Goal: Task Accomplishment & Management: Manage account settings

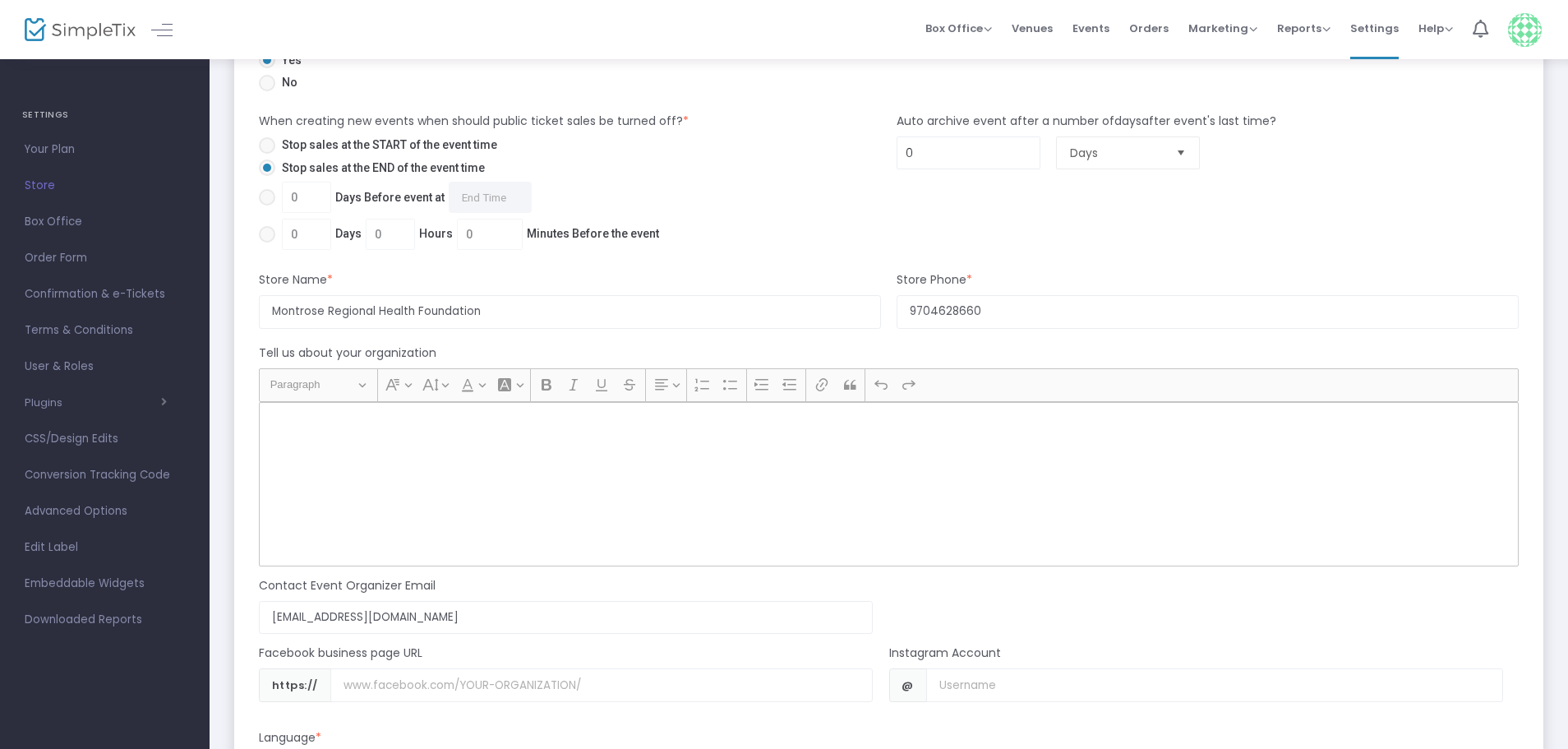
scroll to position [1151, 0]
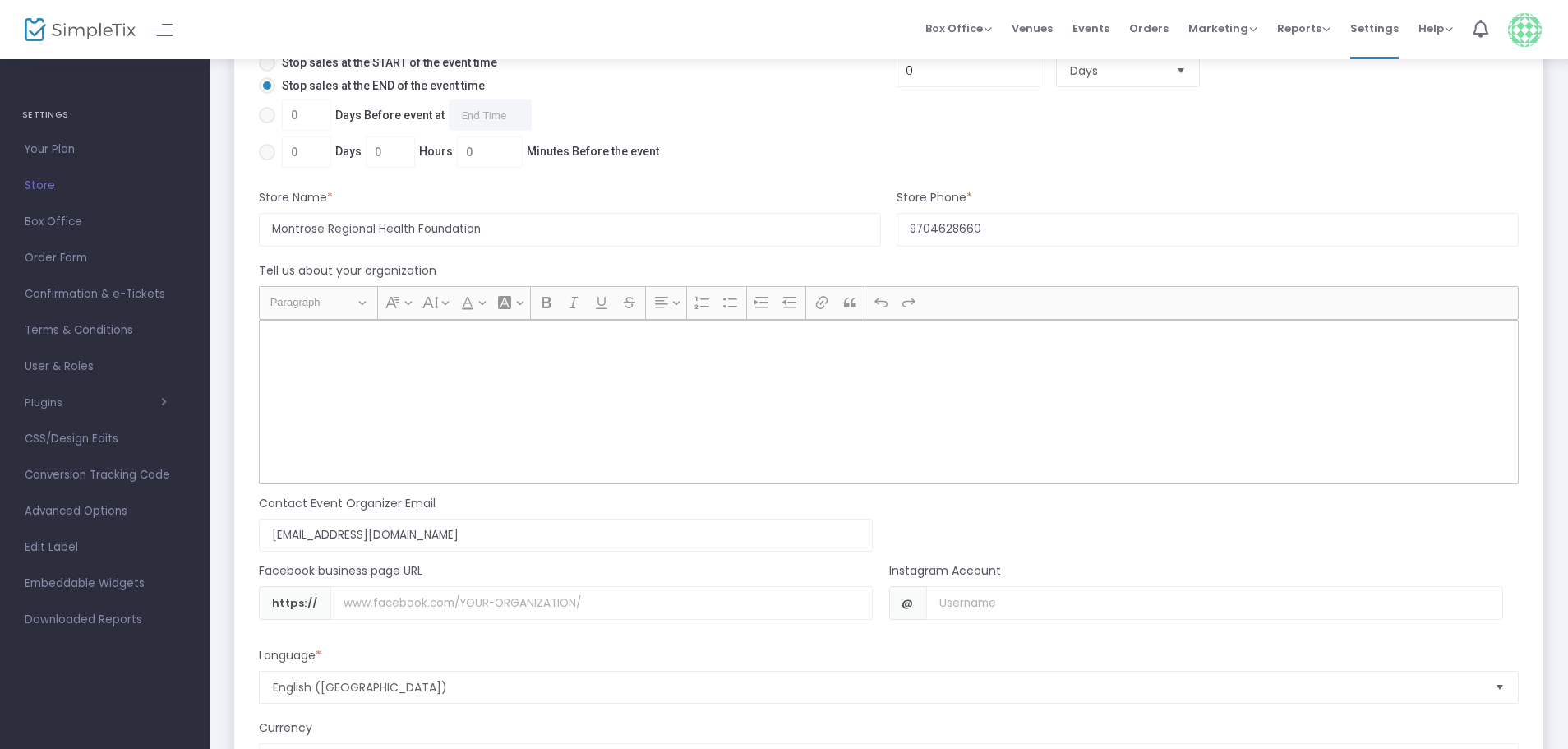
click at [336, 388] on div "Rich Text Editor, main" at bounding box center [888, 401] width 1261 height 165
click at [340, 389] on div "Rich Text Editor, main" at bounding box center [888, 401] width 1261 height 165
click at [333, 361] on div "Rich Text Editor, main" at bounding box center [888, 401] width 1261 height 165
click at [284, 332] on p "Rich Text Editor, main" at bounding box center [889, 338] width 1246 height 16
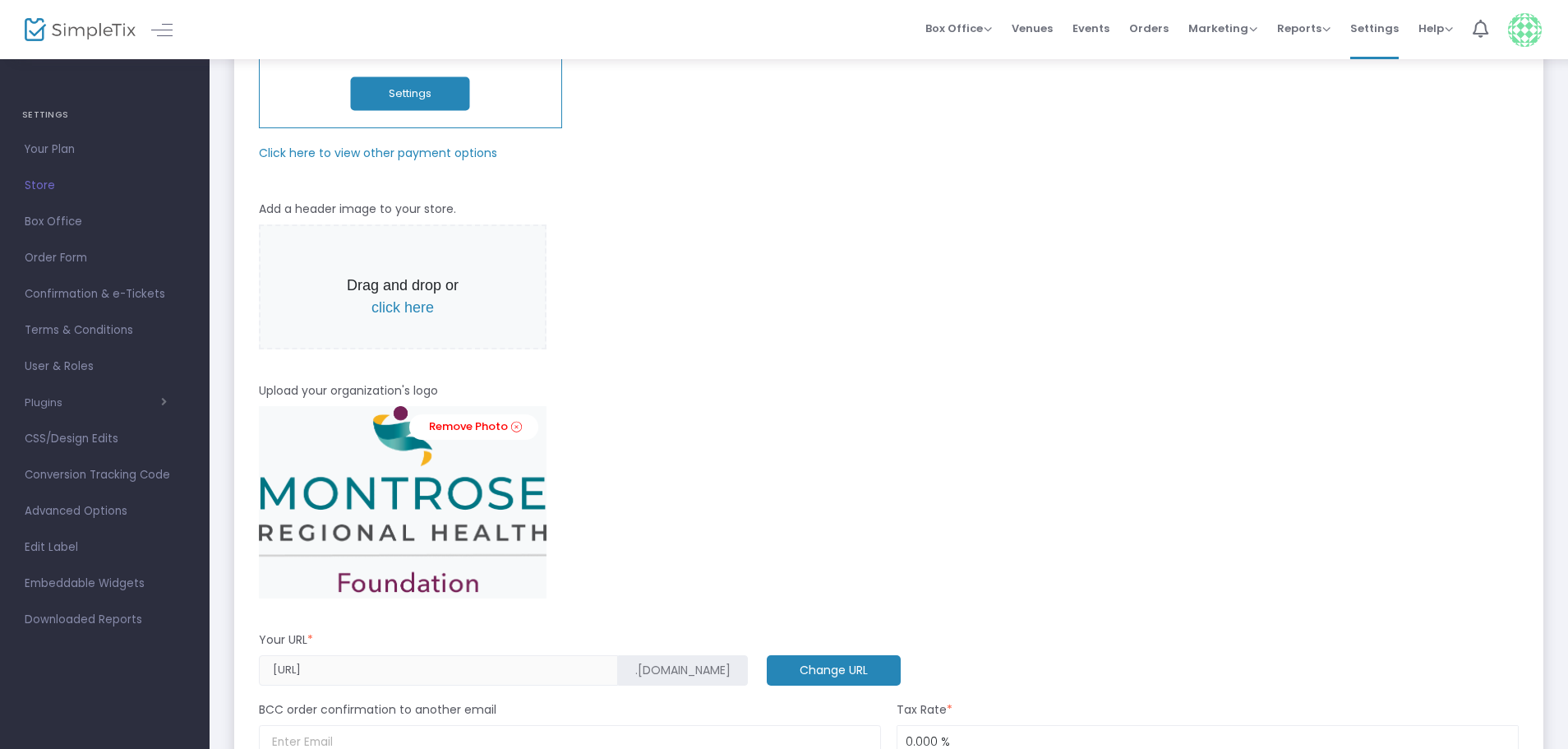
scroll to position [0, 0]
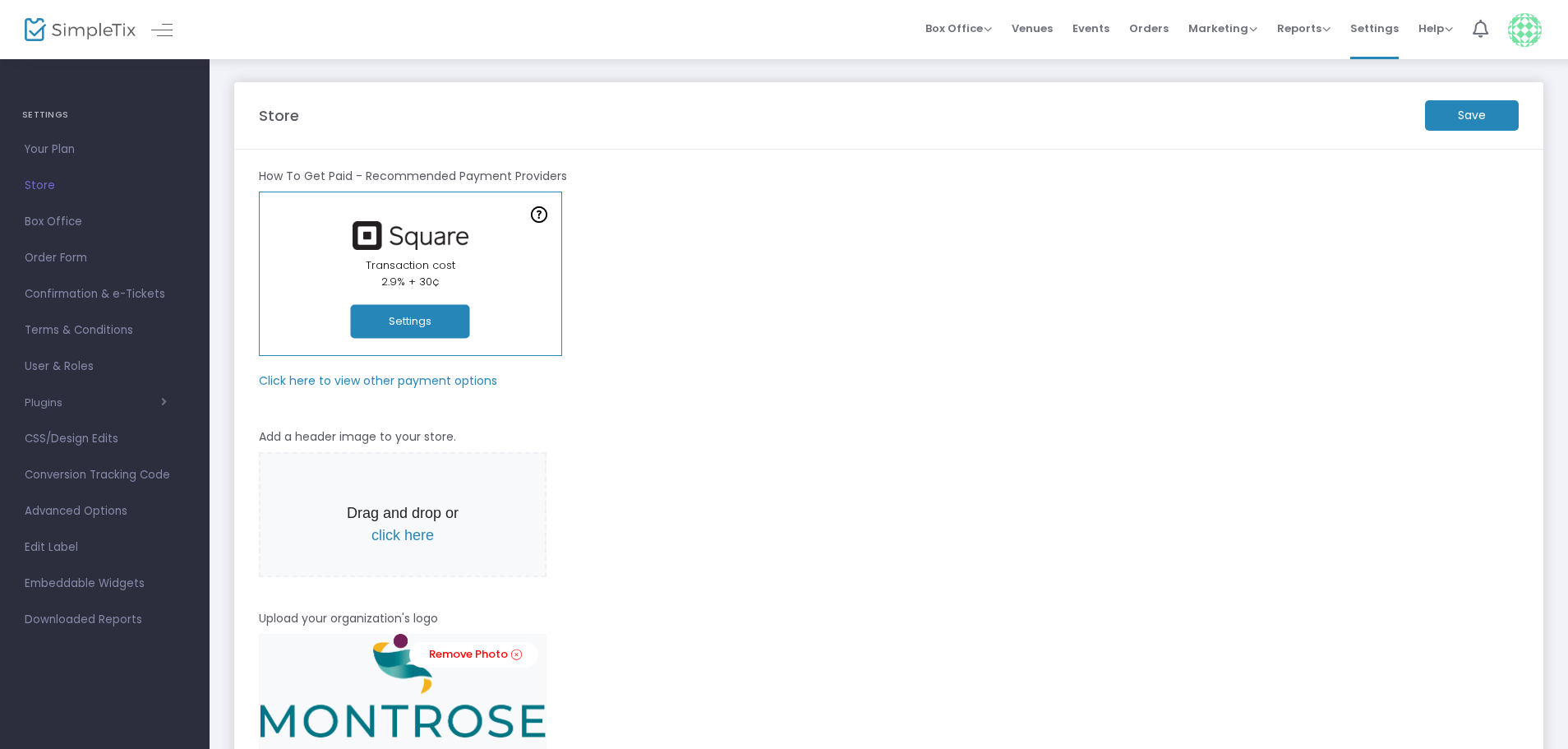
click at [1480, 112] on m-button "Save" at bounding box center [1472, 115] width 94 height 30
click at [69, 222] on span "Box Office" at bounding box center [105, 222] width 161 height 21
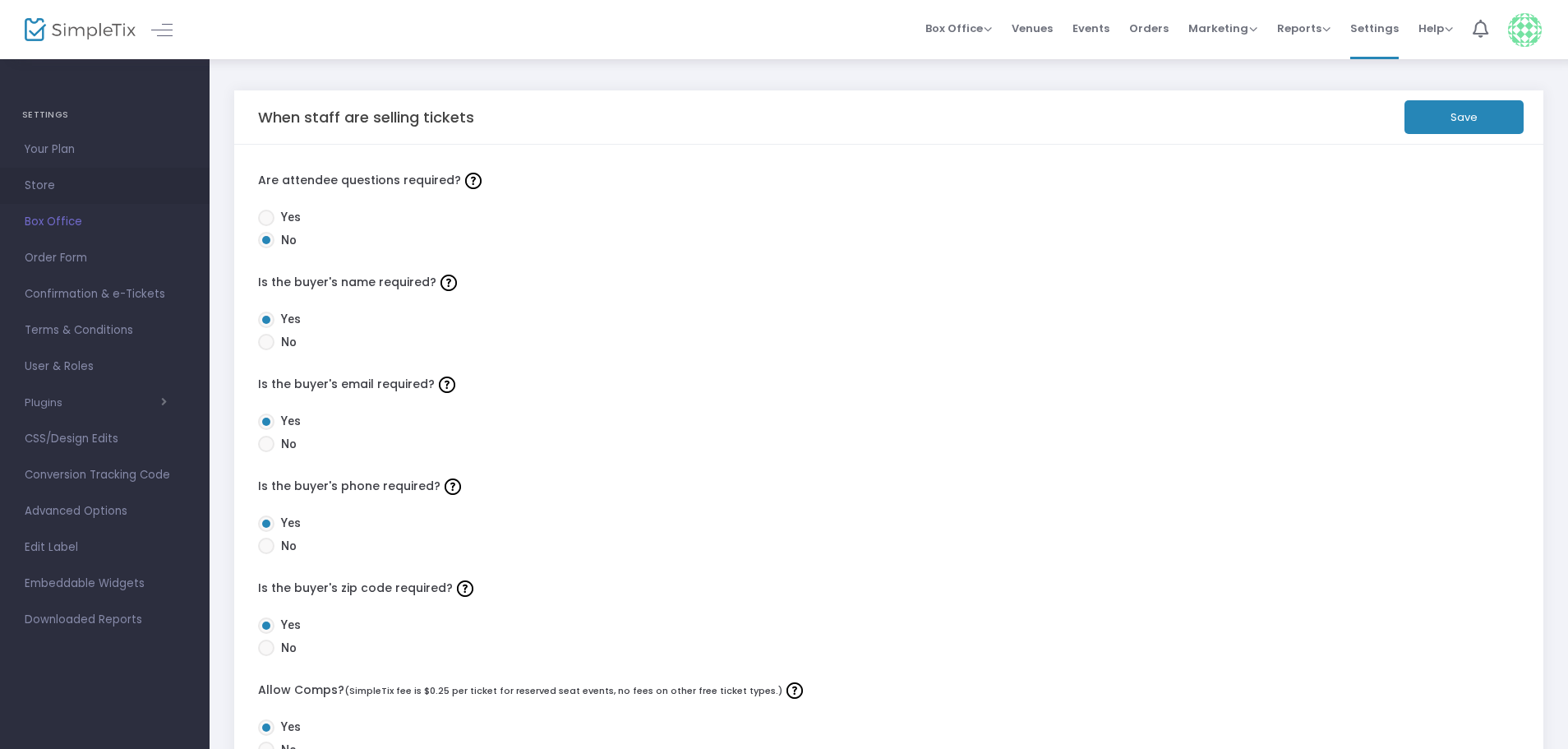
click at [49, 184] on span "Store" at bounding box center [105, 185] width 161 height 21
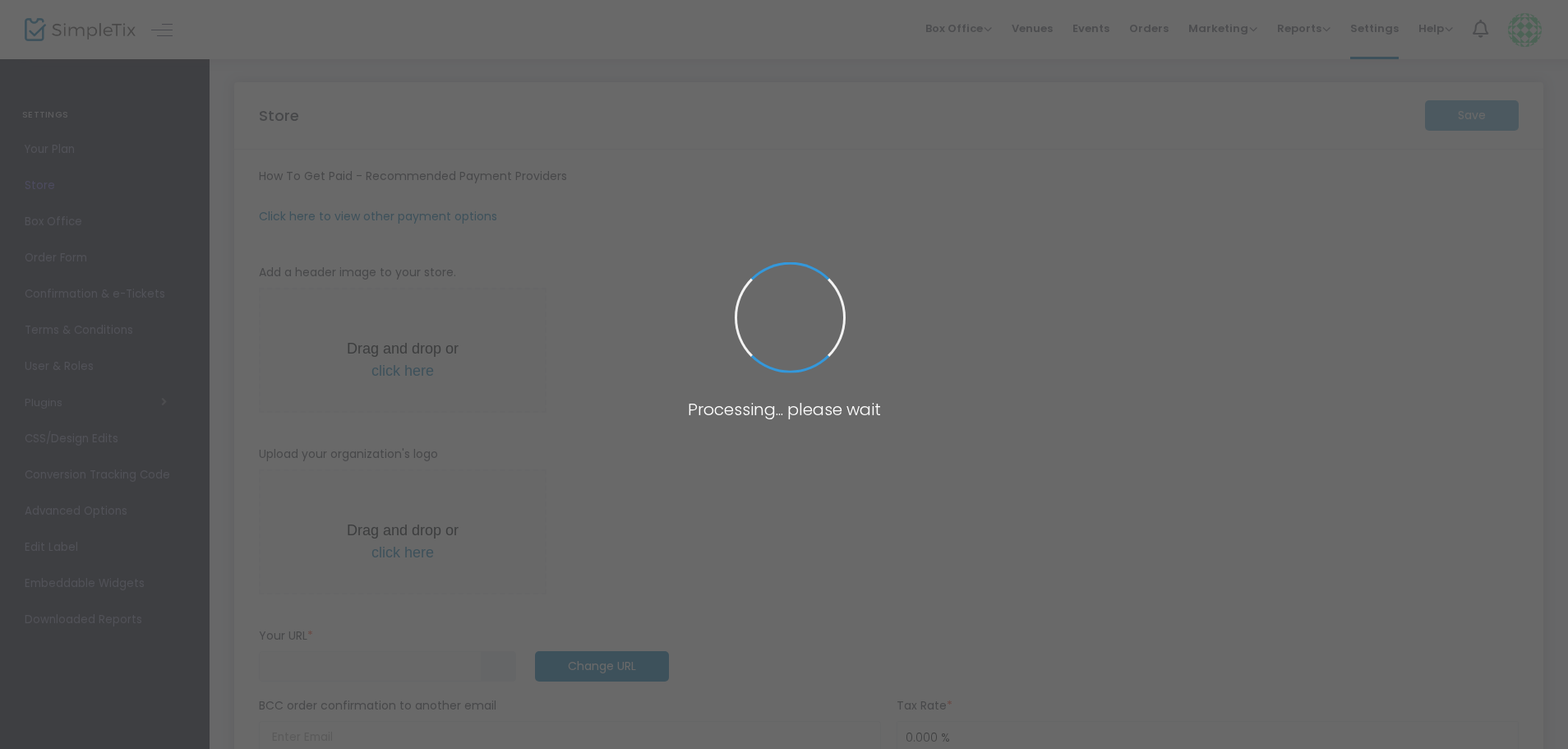
type input "[URL]"
radio input "true"
radio input "false"
radio input "true"
type input "Montrose Regional Health Foundation"
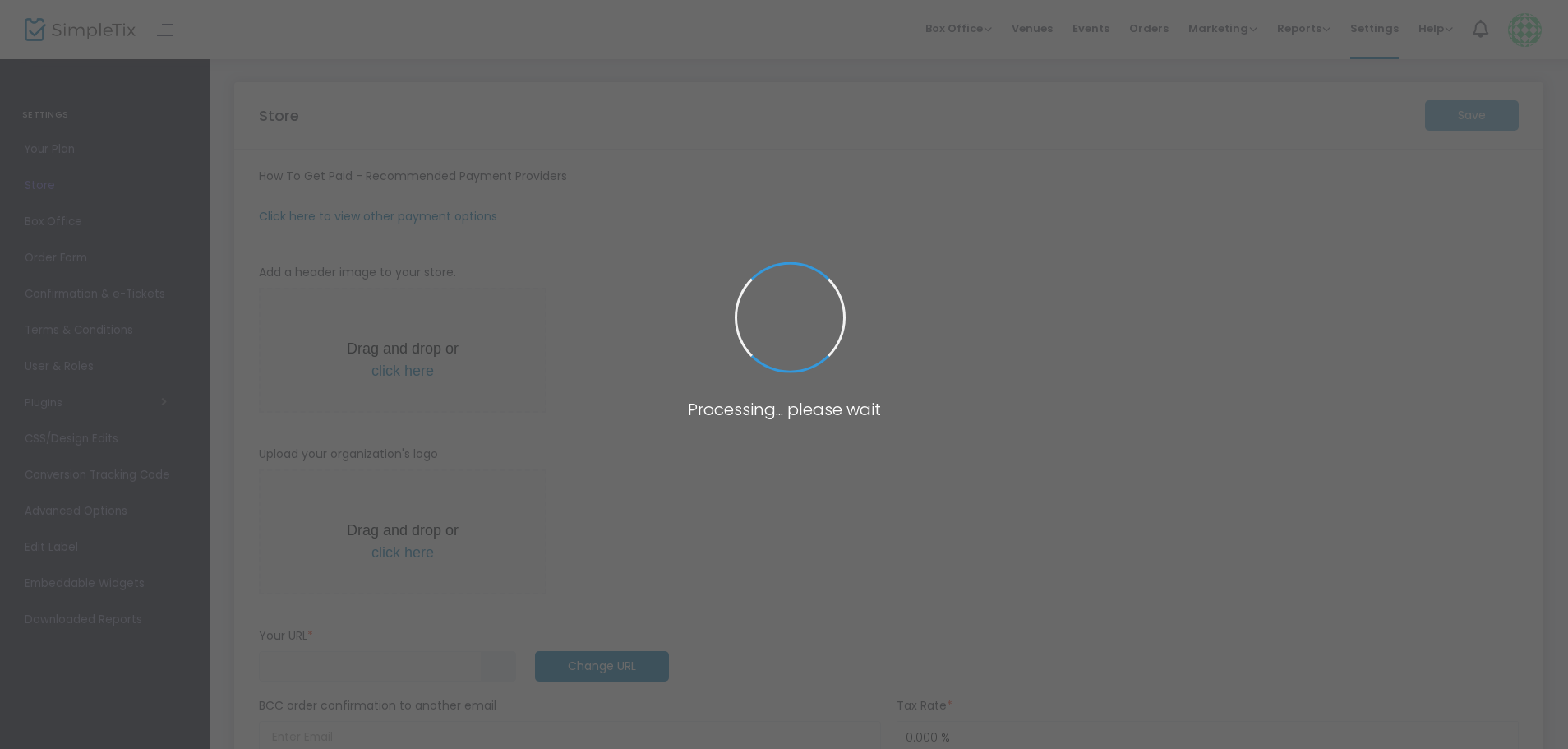
type input "9704628660"
type input "[EMAIL_ADDRESS][DOMAIN_NAME]"
type input "[URL]"
radio input "true"
radio input "false"
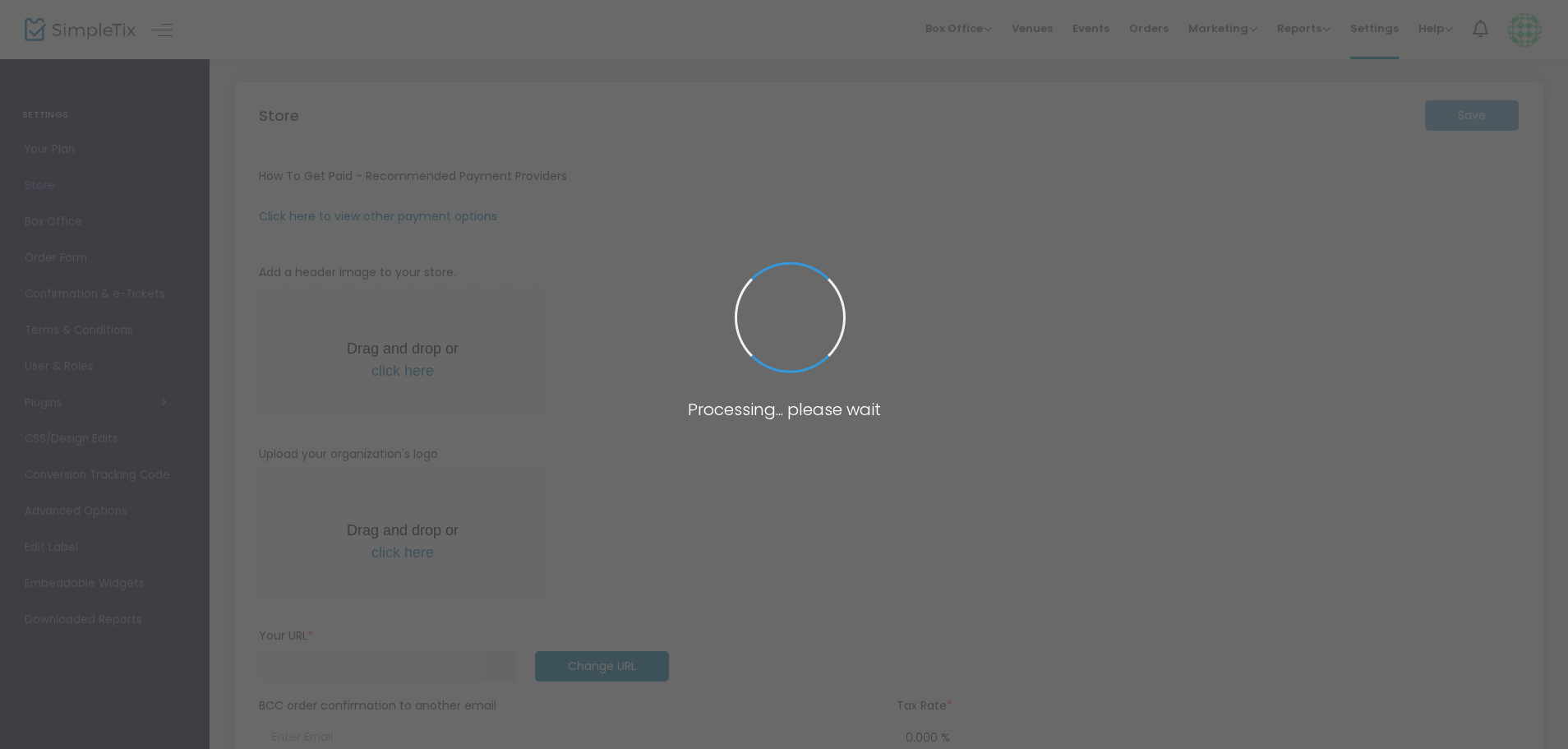
radio input "true"
type input "Montrose Regional Health Foundation"
type input "9704628660"
type input "[EMAIL_ADDRESS][DOMAIN_NAME]"
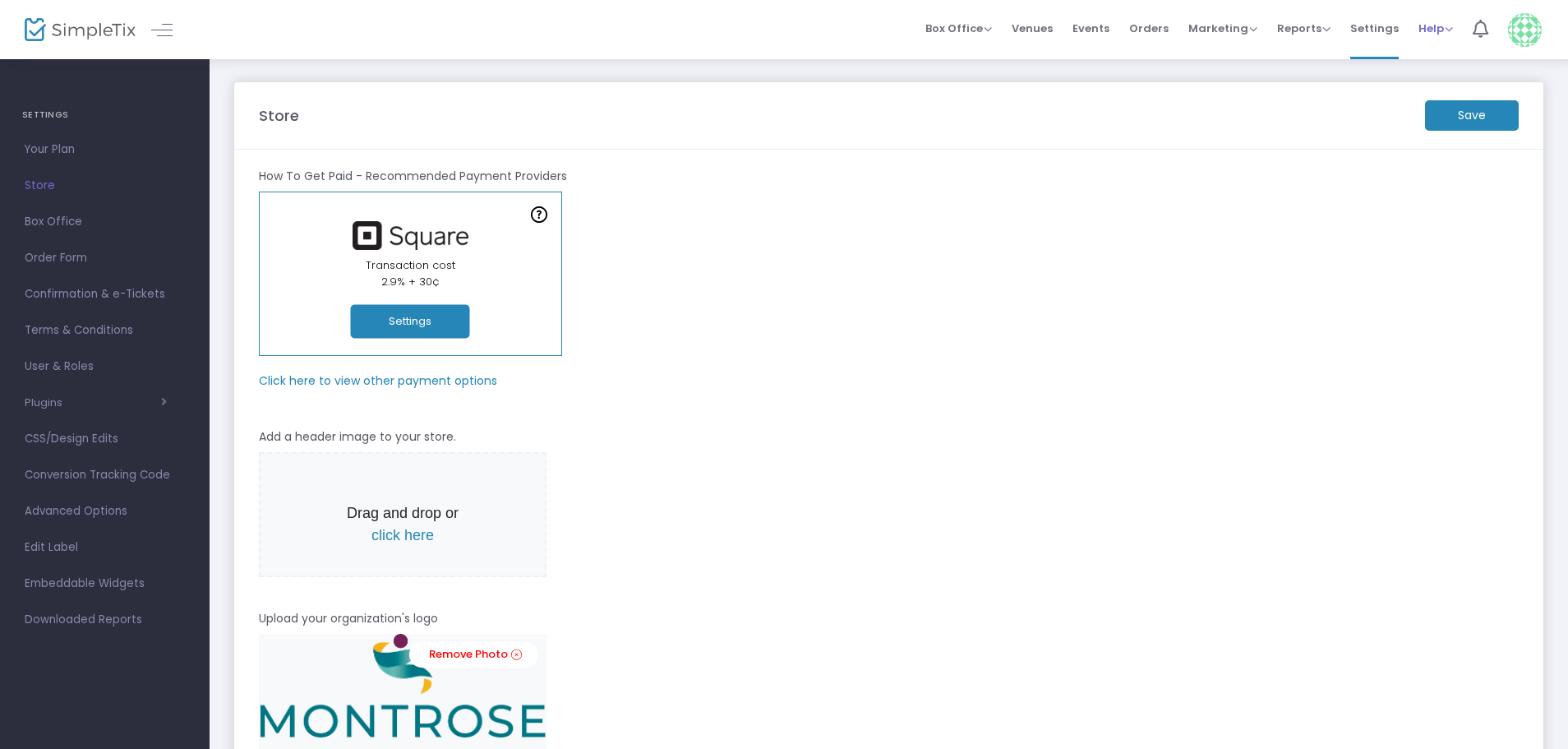
click at [1421, 26] on span "Help" at bounding box center [1436, 29] width 35 height 16
click at [1435, 82] on li "Contact Support" at bounding box center [1479, 88] width 121 height 32
click at [1099, 28] on span "Events" at bounding box center [1091, 28] width 37 height 42
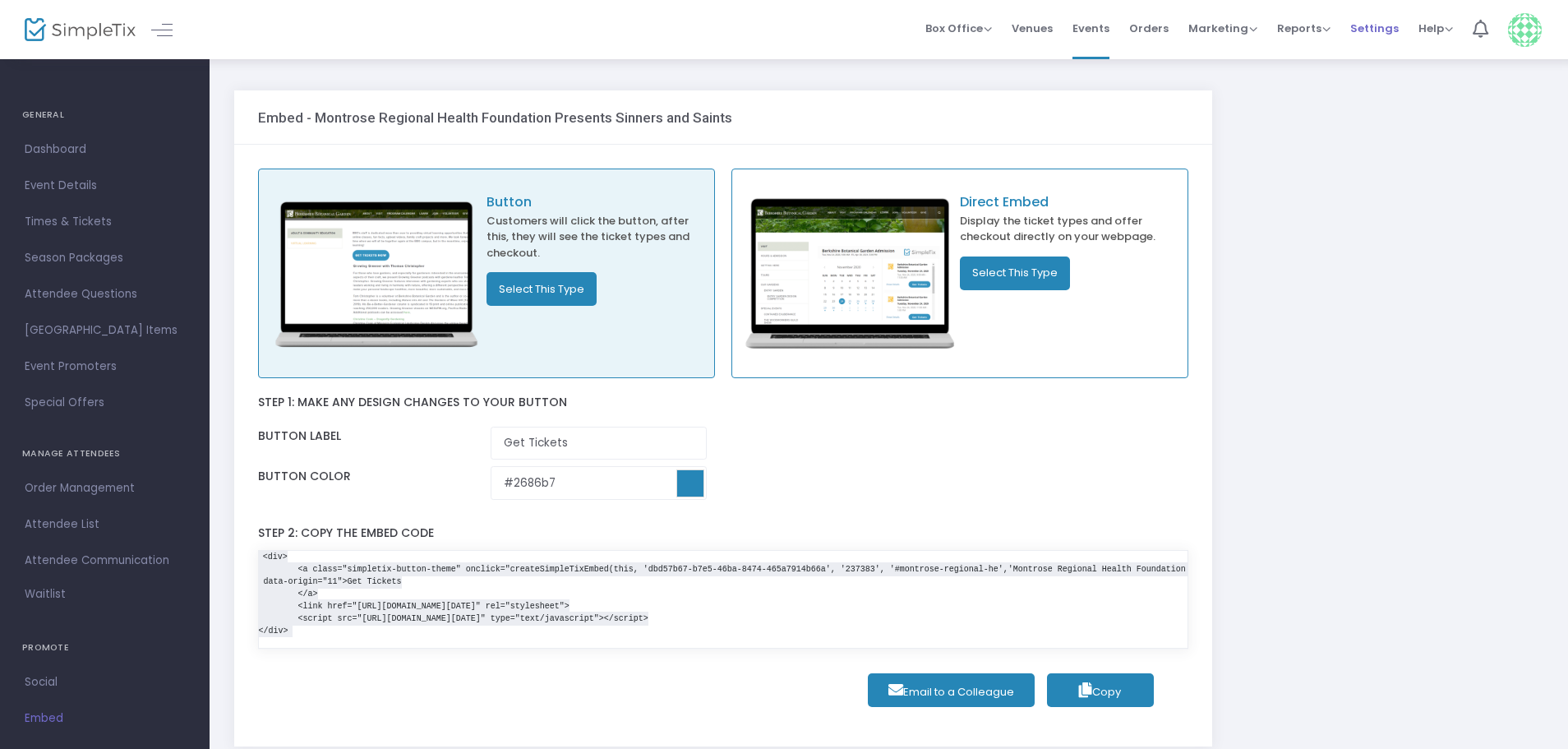
click at [1370, 26] on span "Settings" at bounding box center [1374, 28] width 49 height 42
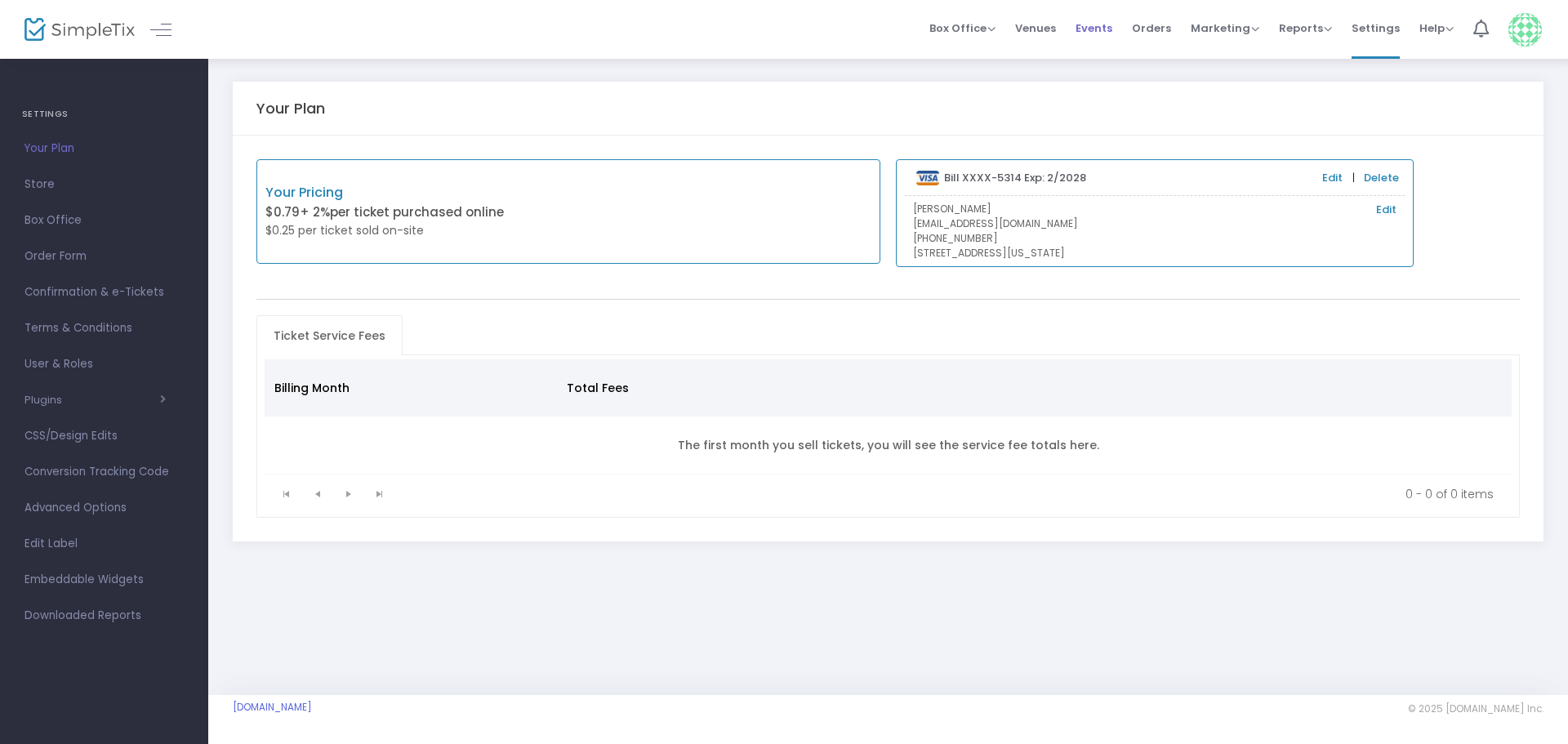
click at [1108, 27] on span "Events" at bounding box center [1094, 28] width 37 height 42
